Goal: Check status: Check status

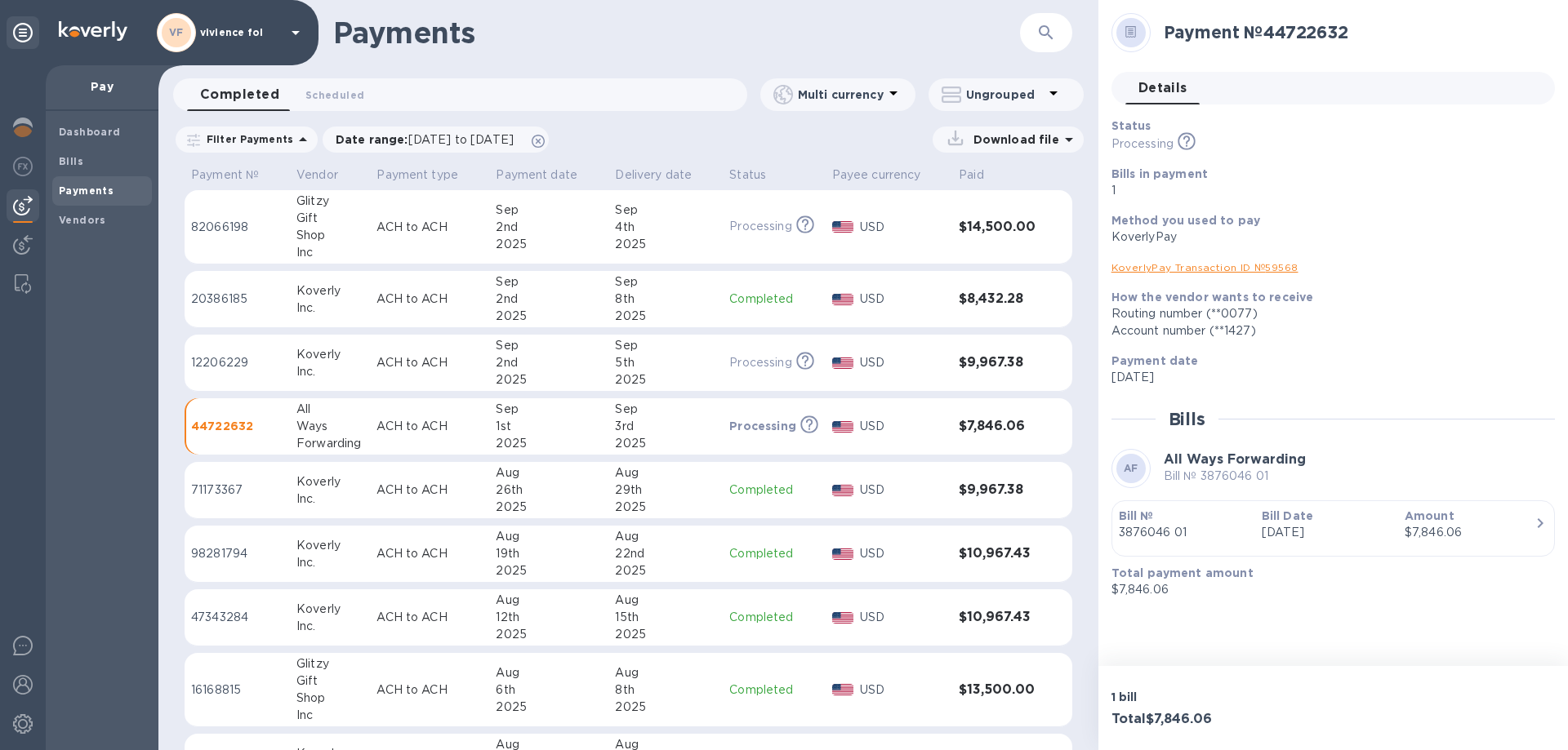
click at [555, 431] on div "1st" at bounding box center [549, 426] width 106 height 17
click at [260, 412] on td "44722632" at bounding box center [236, 427] width 106 height 58
click at [216, 358] on p "12206229" at bounding box center [237, 363] width 92 height 17
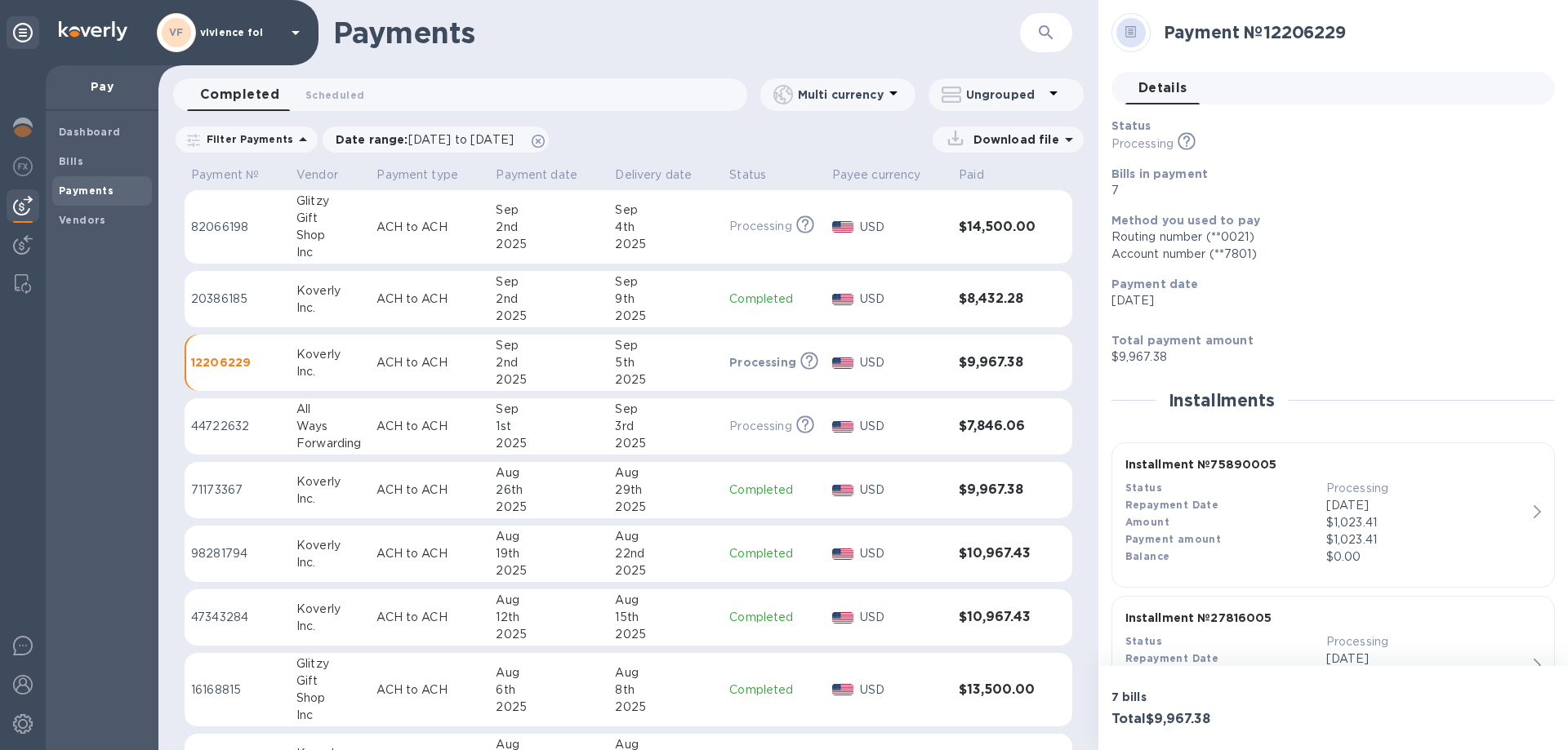
click at [254, 419] on p "44722632" at bounding box center [237, 426] width 92 height 17
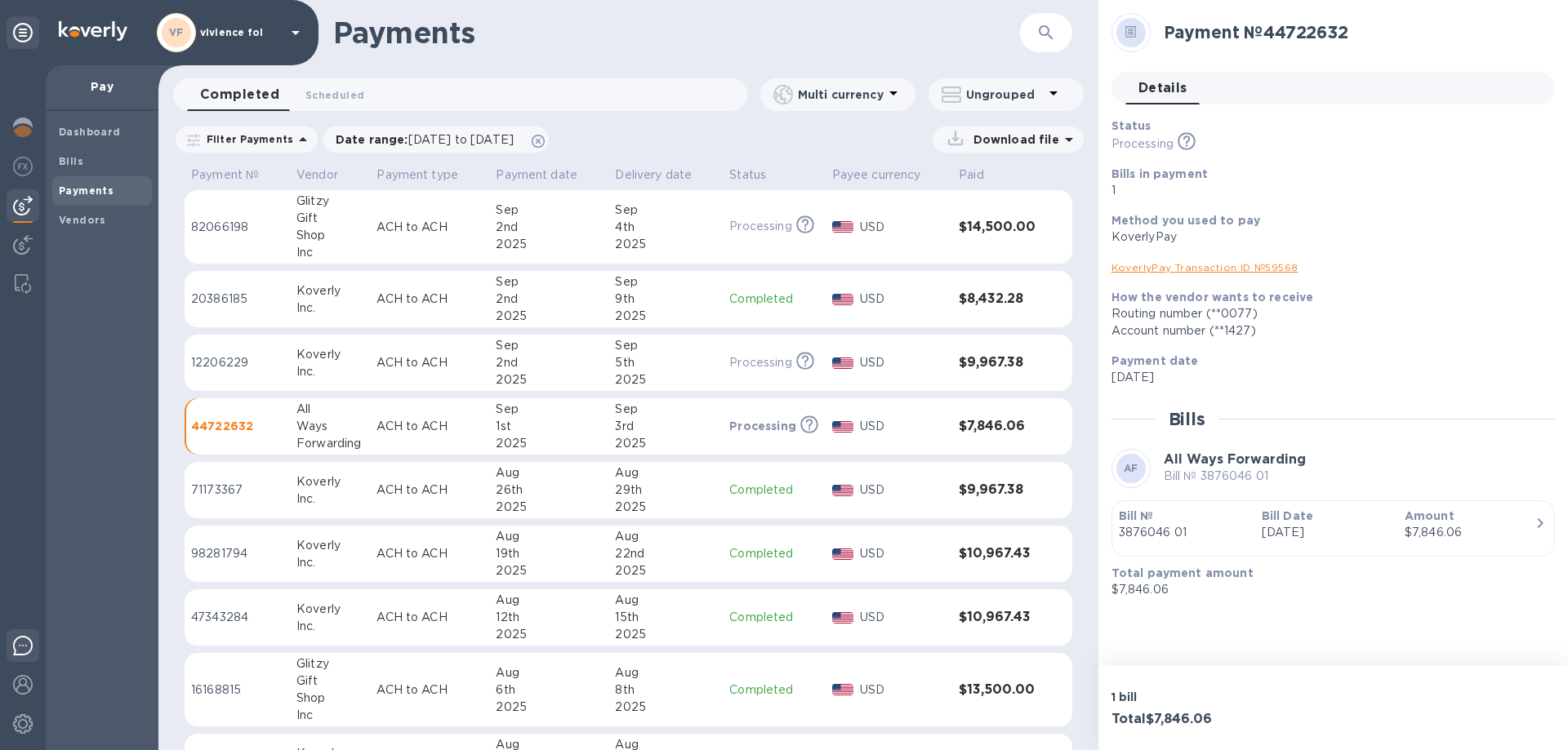
click at [36, 651] on div at bounding box center [22, 648] width 32 height 38
click at [337, 427] on div "Ways" at bounding box center [330, 426] width 67 height 17
click at [1168, 268] on link "KoverlyPay Transaction ID № 59568" at bounding box center [1205, 267] width 187 height 12
